Goal: Register for event/course

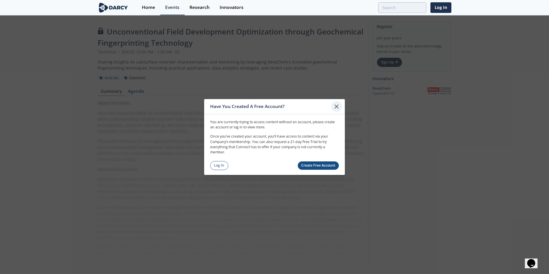
click at [337, 106] on icon at bounding box center [336, 106] width 3 height 3
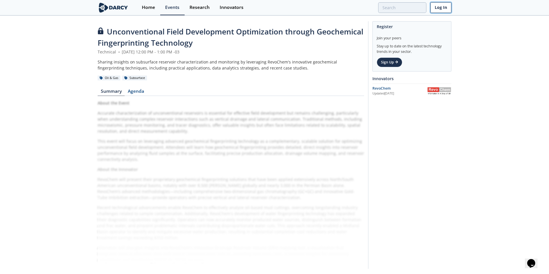
click at [443, 7] on link "Log In" at bounding box center [440, 7] width 21 height 11
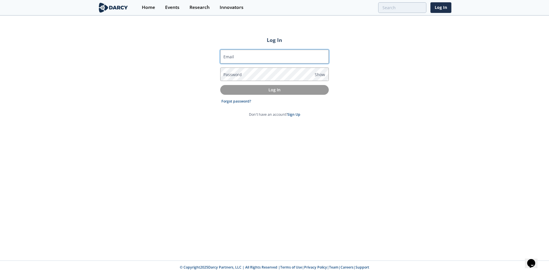
click at [245, 57] on input "Email" at bounding box center [274, 57] width 109 height 14
type input "[EMAIL_ADDRESS][DOMAIN_NAME]"
click at [230, 102] on link "Forgot password?" at bounding box center [236, 101] width 30 height 5
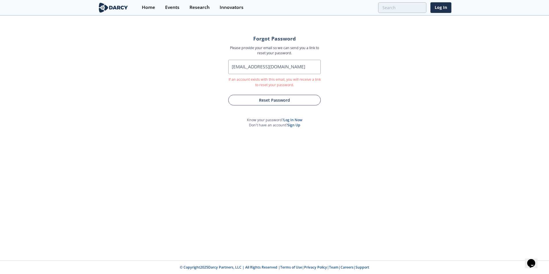
click at [269, 101] on button "Reset Password" at bounding box center [274, 100] width 92 height 11
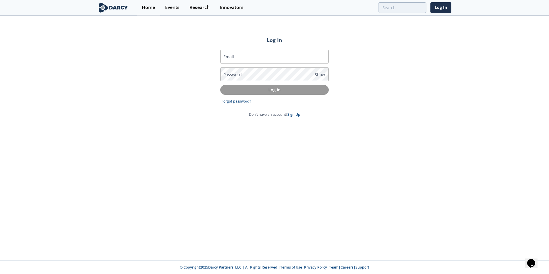
click at [151, 9] on div "Home" at bounding box center [148, 7] width 13 height 5
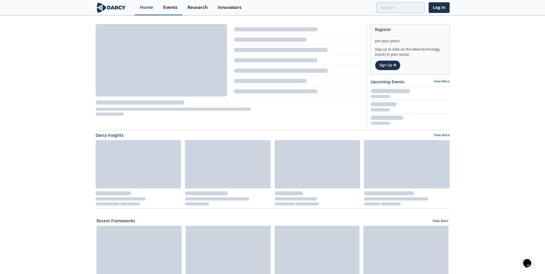
click at [171, 8] on div "Events" at bounding box center [170, 7] width 14 height 5
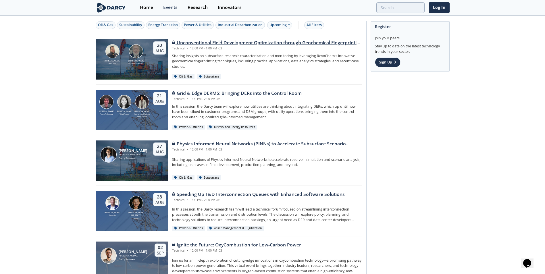
click at [135, 68] on div "Bob Aylsworth RevoChem John Sinclair Sinclair Exploration LLC 20 Aug" at bounding box center [132, 59] width 72 height 40
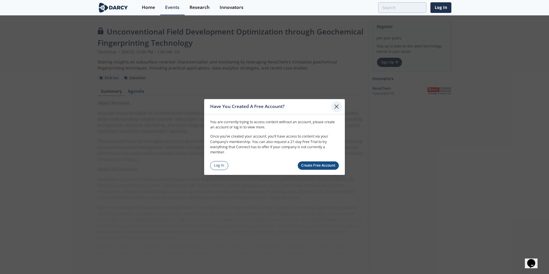
click at [337, 104] on icon at bounding box center [336, 106] width 7 height 7
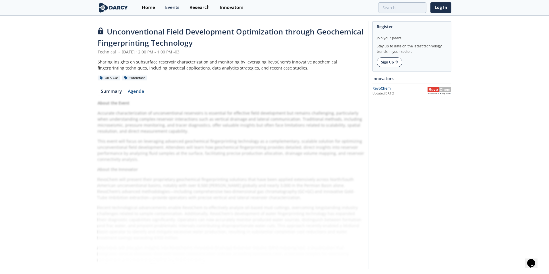
click at [389, 62] on link "Sign Up" at bounding box center [390, 62] width 26 height 10
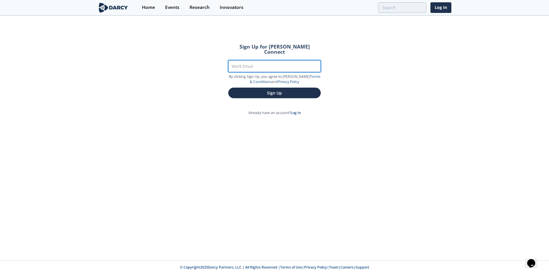
click at [274, 60] on input "Work Email" at bounding box center [274, 66] width 92 height 12
type input "[EMAIL_ADDRESS][DOMAIN_NAME]"
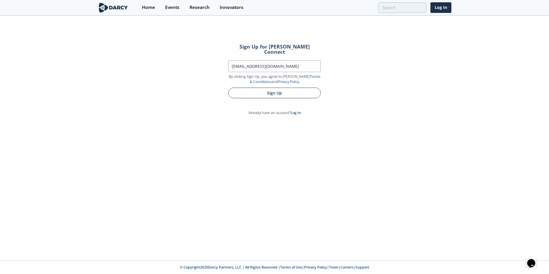
click at [267, 88] on button "Sign Up" at bounding box center [274, 93] width 92 height 11
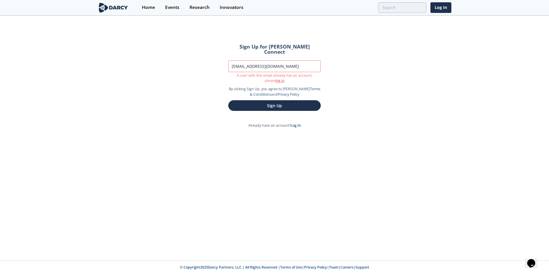
click at [276, 78] on link "log in" at bounding box center [280, 80] width 9 height 5
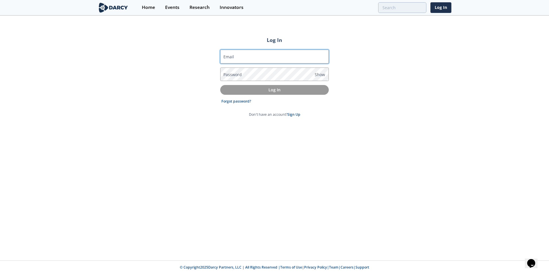
click at [268, 60] on input "Email" at bounding box center [274, 57] width 109 height 14
type input "[EMAIL_ADDRESS][DOMAIN_NAME]"
click at [239, 100] on link "Forgot password?" at bounding box center [236, 101] width 30 height 5
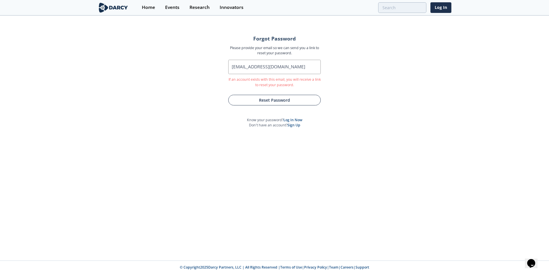
click at [251, 101] on button "Reset Password" at bounding box center [274, 100] width 92 height 11
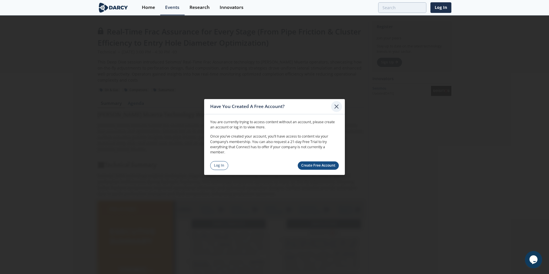
click at [337, 106] on icon at bounding box center [336, 106] width 3 height 3
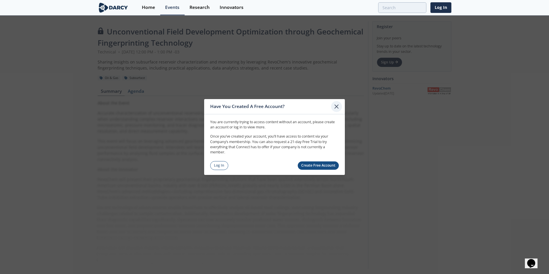
click at [337, 107] on icon at bounding box center [336, 106] width 7 height 7
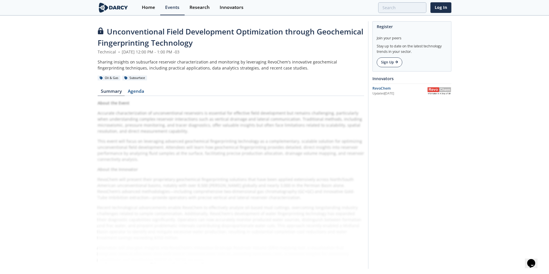
click at [386, 63] on link "Sign Up" at bounding box center [390, 62] width 26 height 10
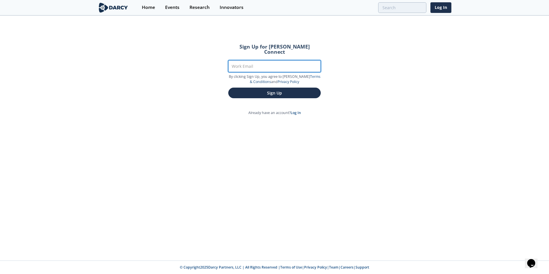
click at [284, 66] on input "Work Email" at bounding box center [274, 66] width 92 height 12
type input "[EMAIL_ADDRESS][DOMAIN_NAME]"
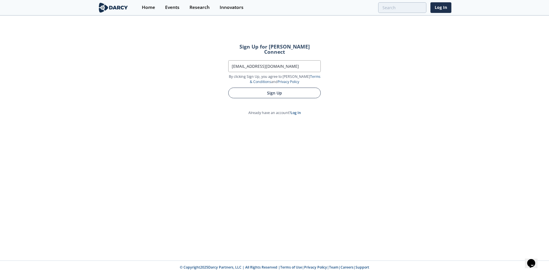
click at [275, 88] on button "Sign Up" at bounding box center [274, 93] width 92 height 11
click at [272, 101] on button "Sign Up" at bounding box center [274, 105] width 92 height 11
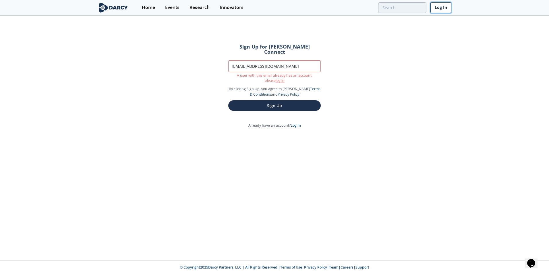
click at [448, 7] on link "Log In" at bounding box center [440, 7] width 21 height 11
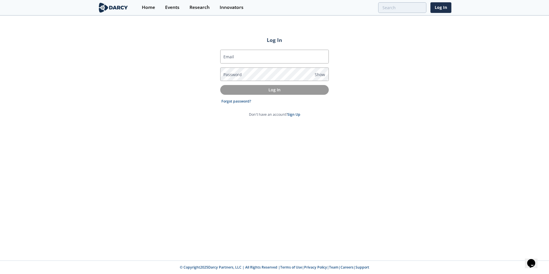
click at [231, 58] on label "Email" at bounding box center [228, 57] width 11 height 6
click at [231, 58] on input "Email" at bounding box center [274, 57] width 109 height 14
click at [191, 134] on div "Log In Email Password Show Log In Forgot password? Don't have an account? Sign …" at bounding box center [274, 138] width 549 height 244
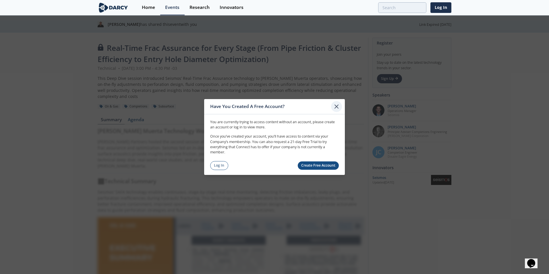
click at [337, 105] on icon at bounding box center [336, 106] width 7 height 7
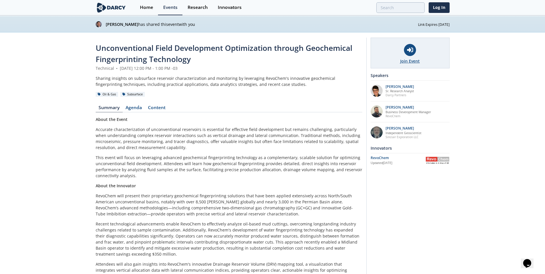
click at [410, 50] on icon at bounding box center [410, 50] width 6 height 5
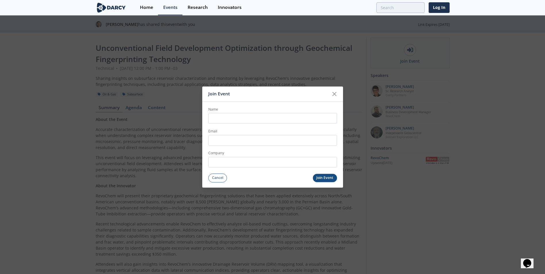
click at [222, 119] on input "Name" at bounding box center [272, 118] width 129 height 11
type input "[PERSON_NAME]"
type input "[EMAIL_ADDRESS][DOMAIN_NAME]"
type input "Pluspetrol"
click at [323, 179] on button "Join Event" at bounding box center [325, 178] width 24 height 8
